Goal: Task Accomplishment & Management: Manage account settings

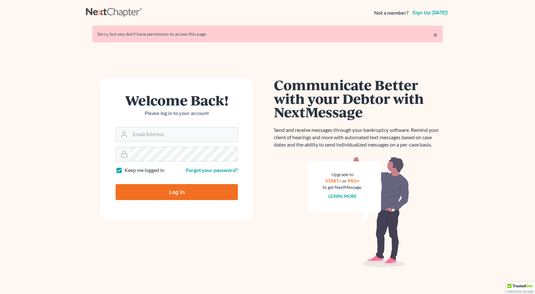
type input "[PERSON_NAME][EMAIL_ADDRESS][DOMAIN_NAME]"
click at [197, 195] on input "Log In" at bounding box center [177, 192] width 122 height 16
type input "Thinking..."
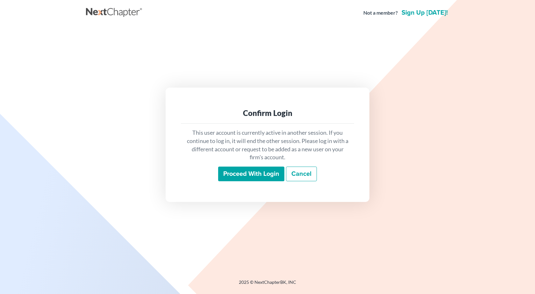
click at [255, 171] on input "Proceed with login" at bounding box center [251, 174] width 66 height 15
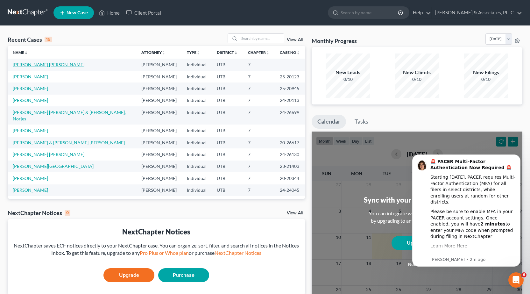
click at [42, 63] on link "Gallardo Palma, Veronica" at bounding box center [49, 64] width 72 height 5
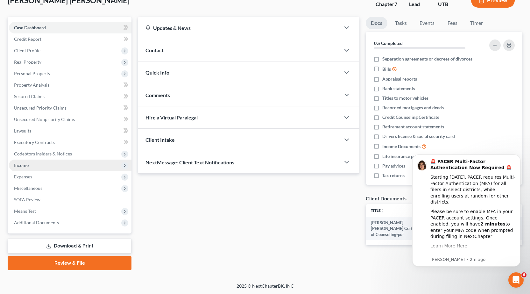
scroll to position [45, 0]
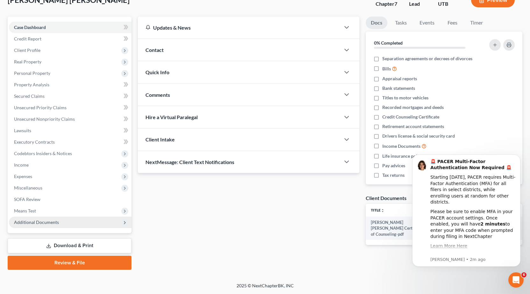
click at [25, 222] on span "Additional Documents" at bounding box center [36, 222] width 45 height 5
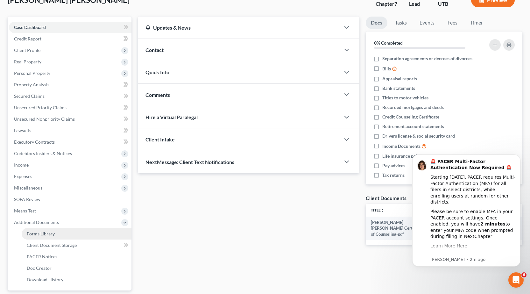
click at [44, 231] on span "Forms Library" at bounding box center [41, 233] width 28 height 5
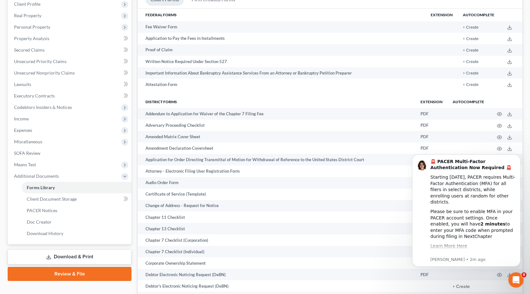
scroll to position [159, 0]
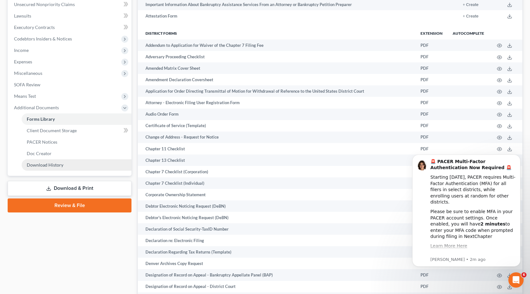
click at [40, 165] on span "Download History" at bounding box center [45, 164] width 37 height 5
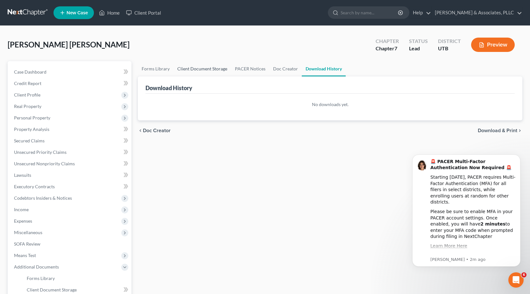
click at [201, 71] on link "Client Document Storage" at bounding box center [203, 68] width 58 height 15
select select "30"
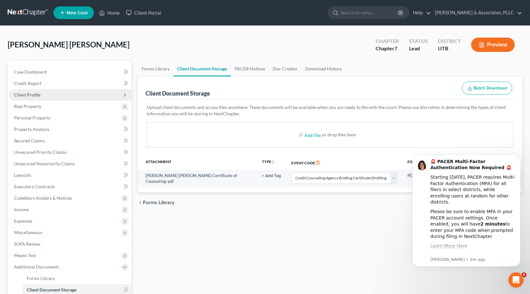
click at [33, 92] on span "Client Profile" at bounding box center [27, 94] width 26 height 5
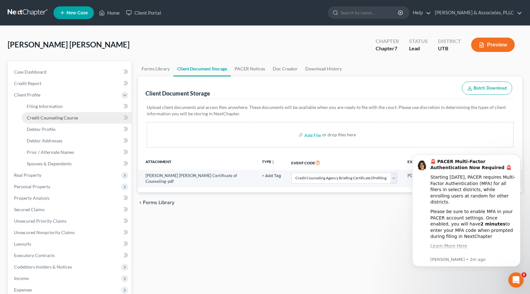
click at [55, 117] on span "Credit Counseling Course" at bounding box center [52, 117] width 51 height 5
